Goal: Information Seeking & Learning: Learn about a topic

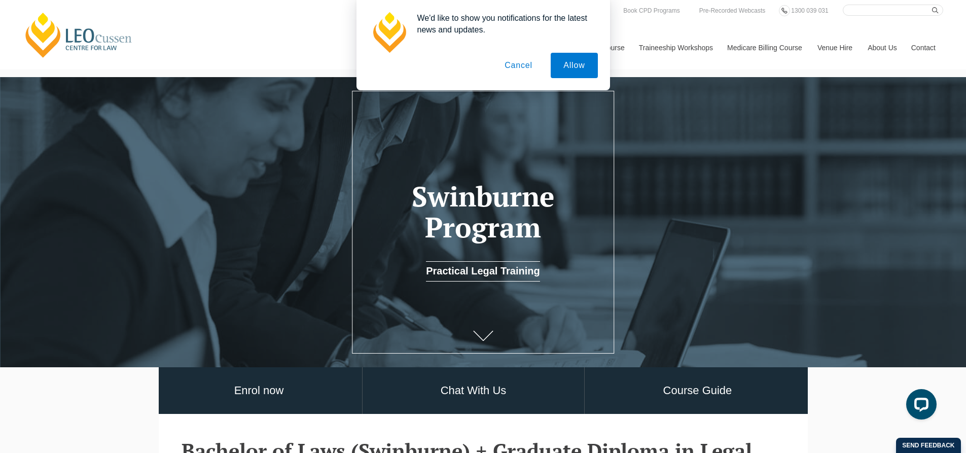
click at [522, 68] on button "Cancel" at bounding box center [518, 65] width 53 height 25
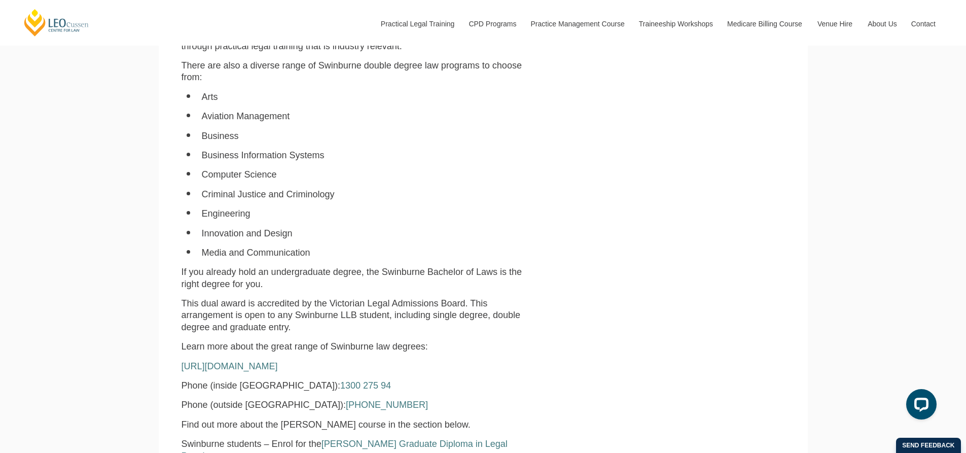
scroll to position [558, 0]
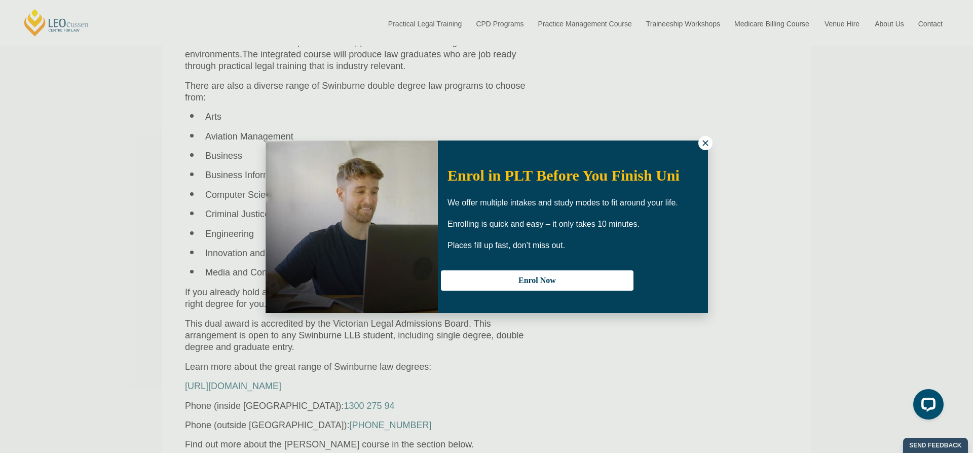
click at [705, 147] on icon at bounding box center [705, 142] width 9 height 9
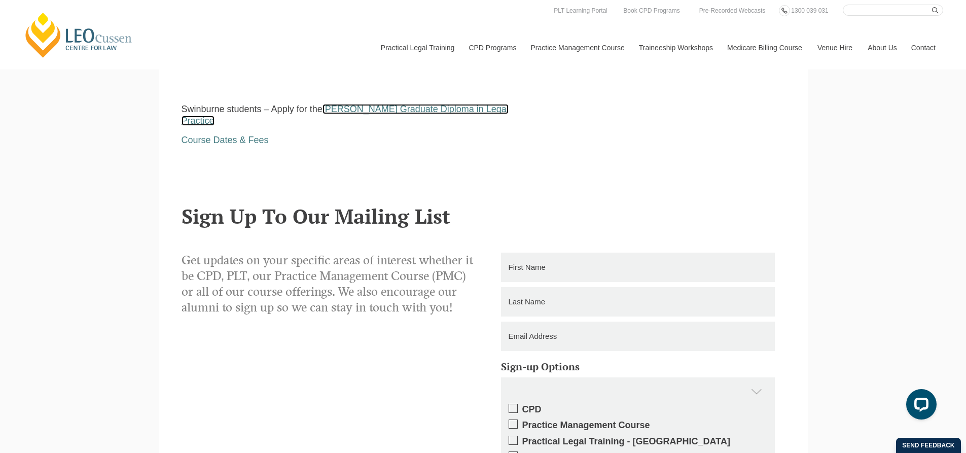
scroll to position [2072, 0]
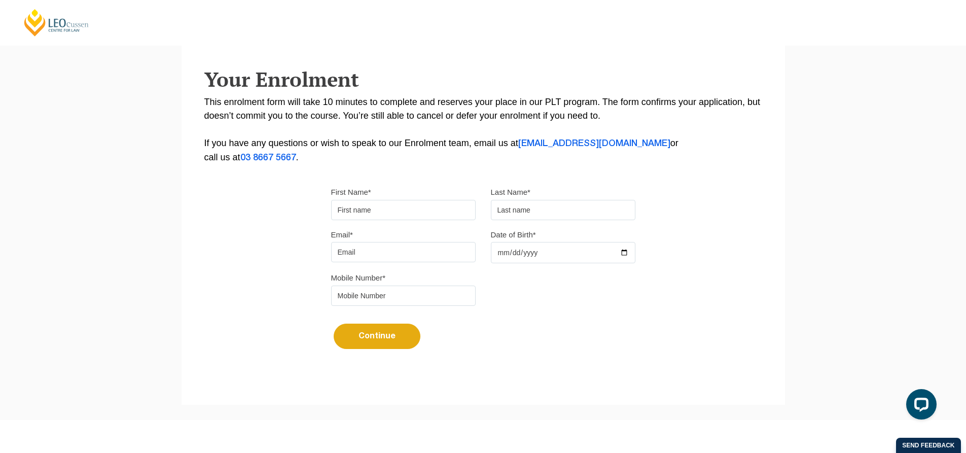
scroll to position [78, 0]
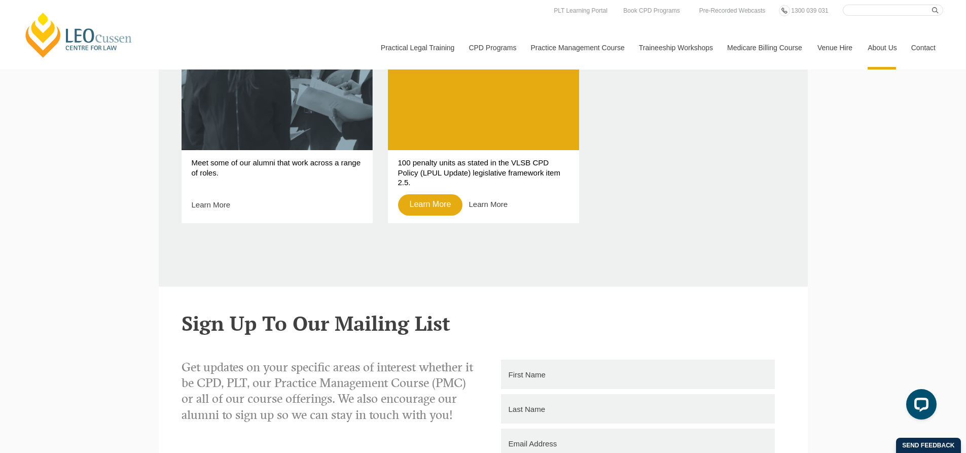
scroll to position [862, 0]
